Goal: Information Seeking & Learning: Compare options

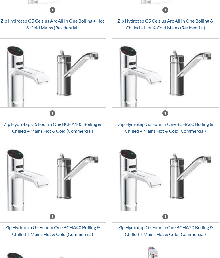
scroll to position [434, 1]
click at [179, 121] on div "Zip Hydrotap G5 Four in One BCHA60 Boiling & Chilled + Mains Hot & Cold (Commer…" at bounding box center [165, 128] width 107 height 14
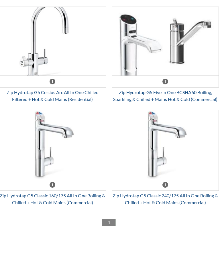
scroll to position [879, 1]
click at [87, 192] on div "Zip Hydrotap G5 Classic 160/175 All In One Boiling & Chilled + Hot & Cold Mains…" at bounding box center [52, 199] width 107 height 14
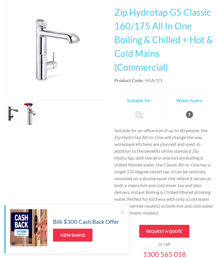
scroll to position [86, 0]
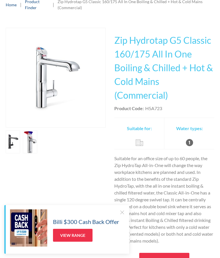
click at [123, 39] on h1 "Zip Hydrotap G5 Classic 160/175 All In One Boiling & Chilled + Hot & Cold Mains…" at bounding box center [164, 67] width 100 height 69
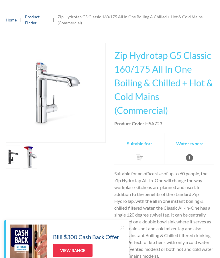
scroll to position [71, 0]
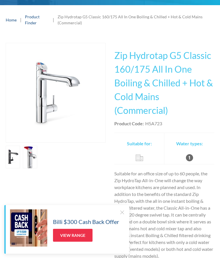
click at [125, 56] on h1 "Zip Hydrotap G5 Classic 160/175 All In One Boiling & Chilled + Hot & Cold Mains…" at bounding box center [164, 83] width 100 height 69
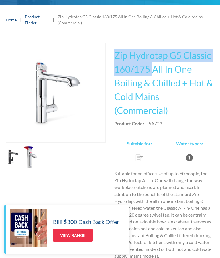
copy h1 "Zip Hydrotap G5 Classic 160/175"
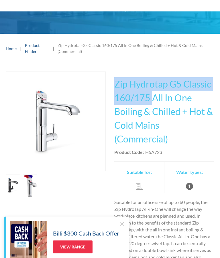
scroll to position [0, 0]
